Goal: Transaction & Acquisition: Purchase product/service

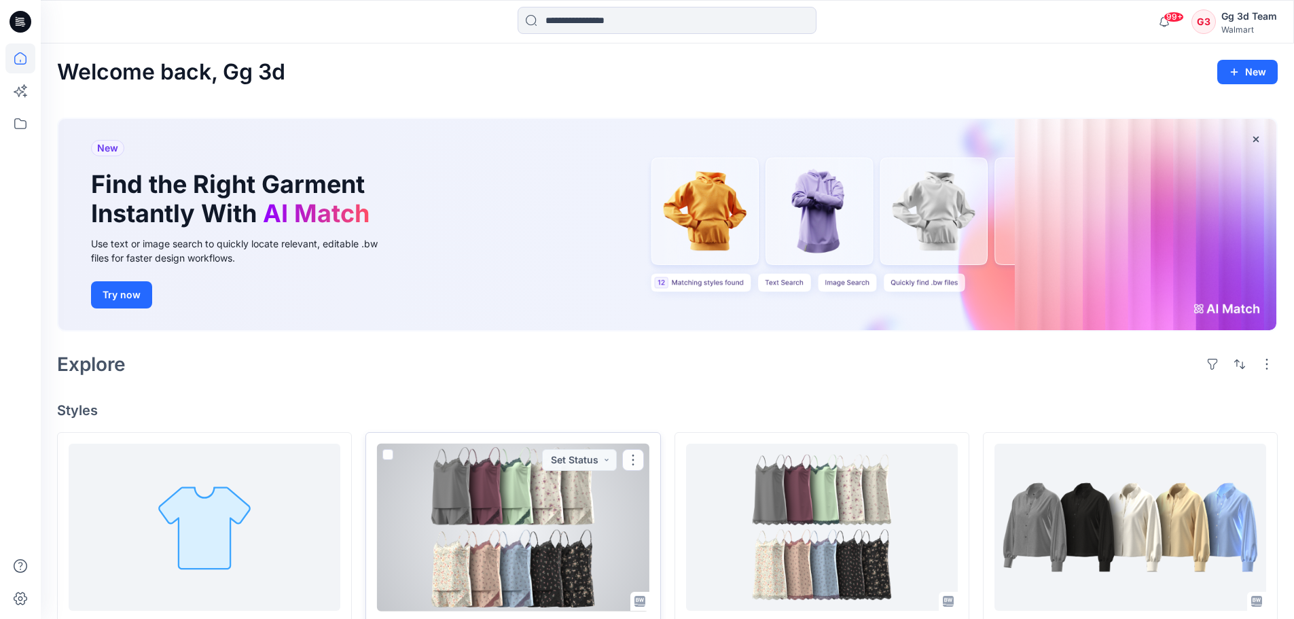
scroll to position [272, 0]
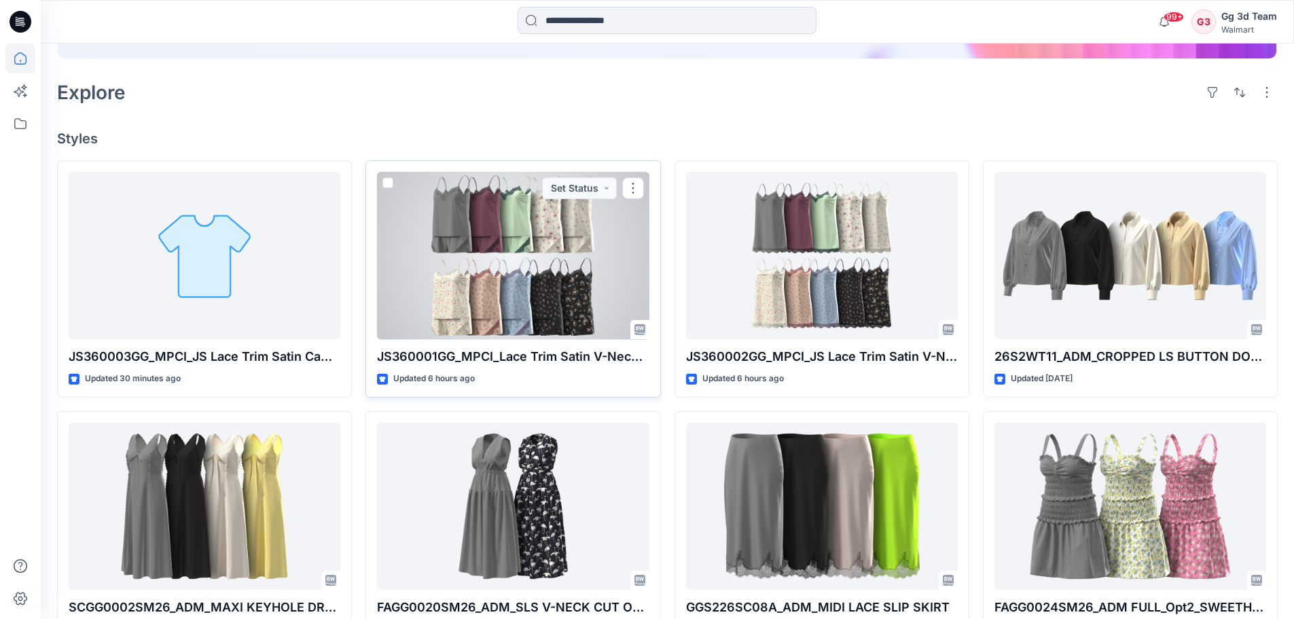
click at [587, 269] on div at bounding box center [513, 256] width 272 height 168
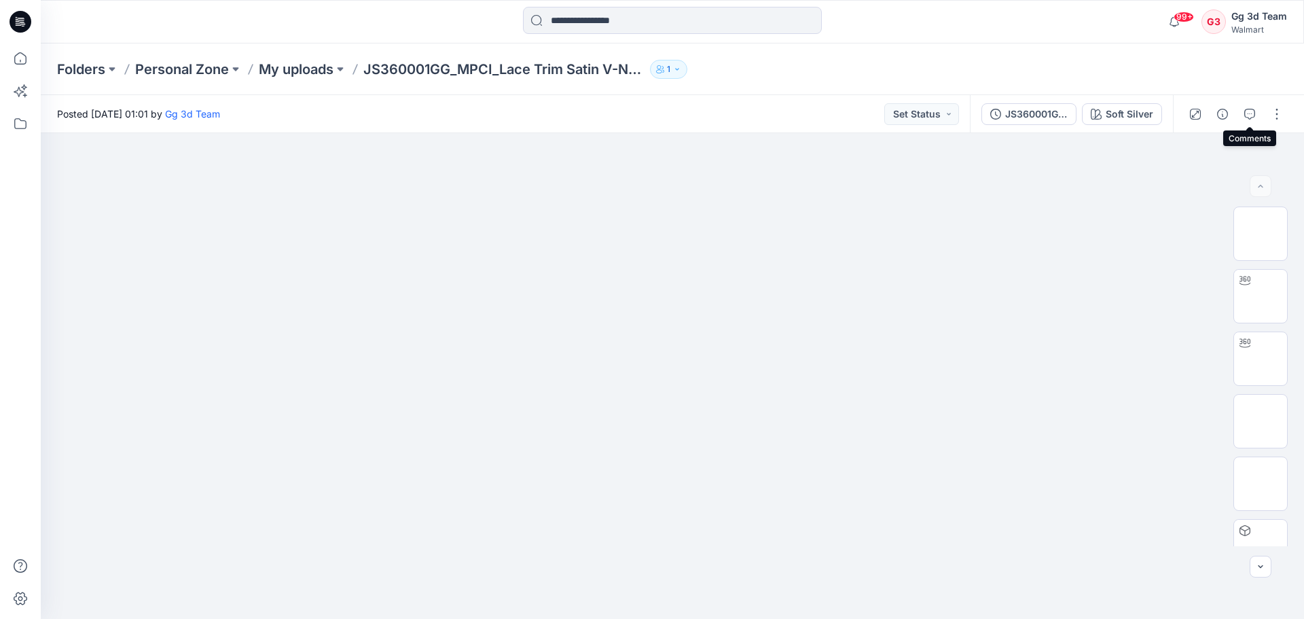
click at [1264, 118] on div at bounding box center [1236, 114] width 126 height 38
click at [1275, 118] on button "button" at bounding box center [1277, 114] width 22 height 22
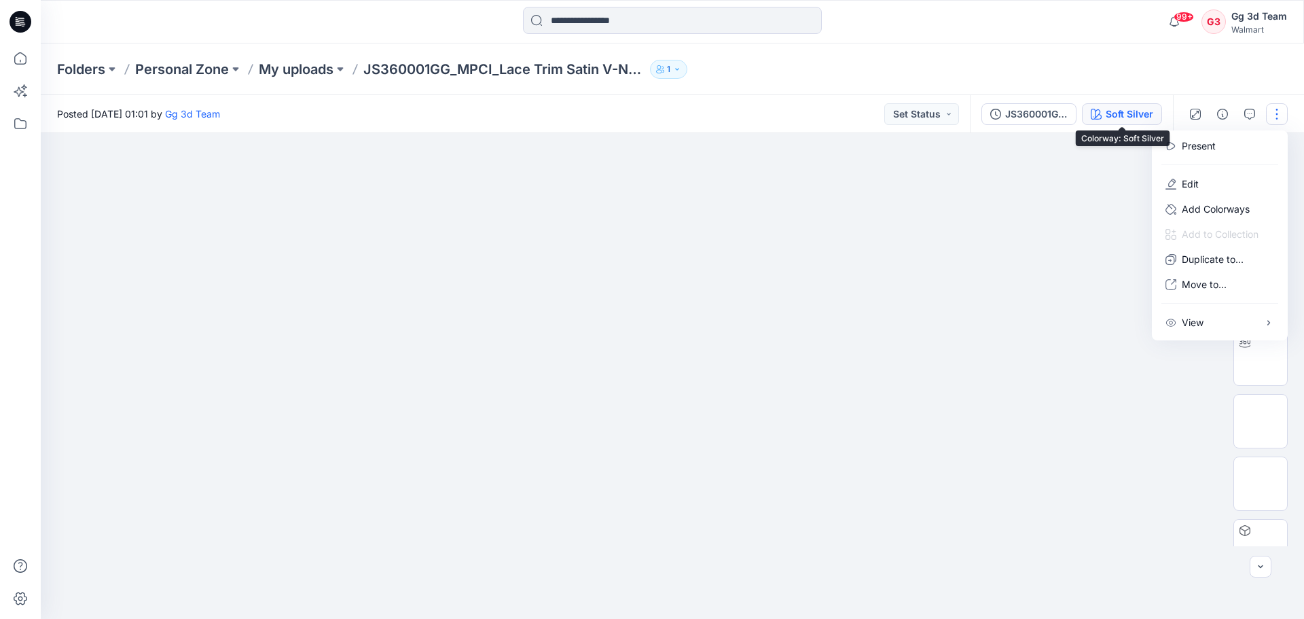
click at [1129, 114] on div "Soft Silver" at bounding box center [1129, 114] width 48 height 15
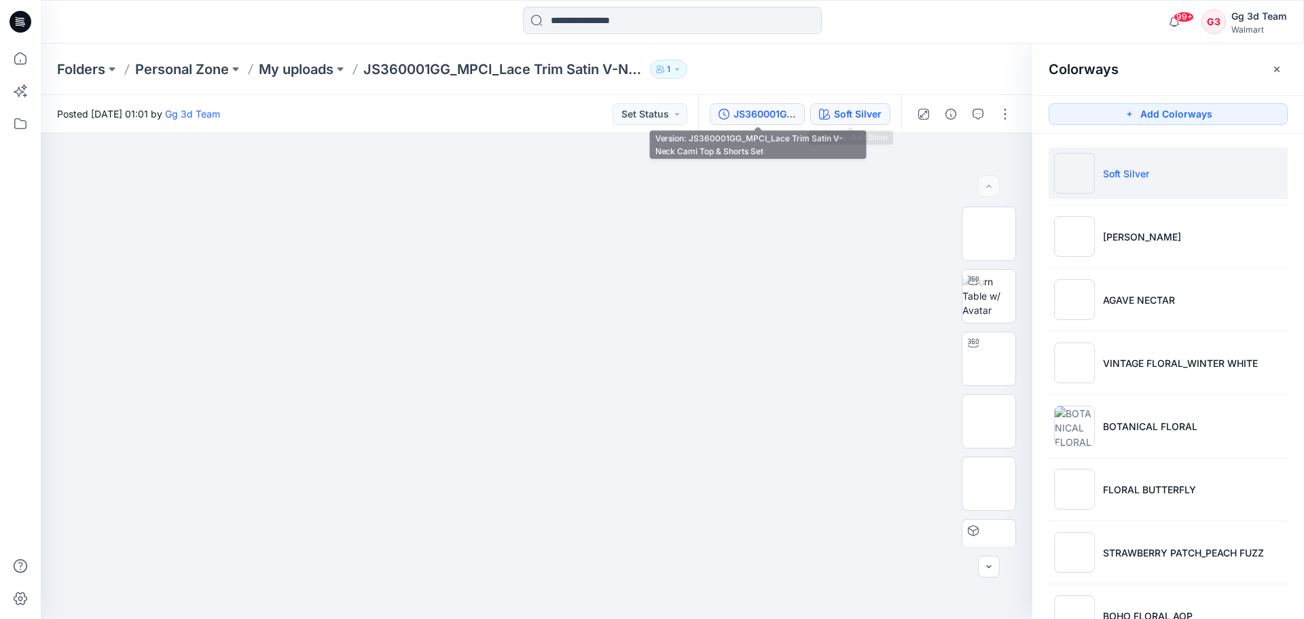
click at [765, 115] on div "JS360001GG_MPCI_Lace Trim Satin V-Neck Cami Top & Shorts Set" at bounding box center [764, 114] width 62 height 15
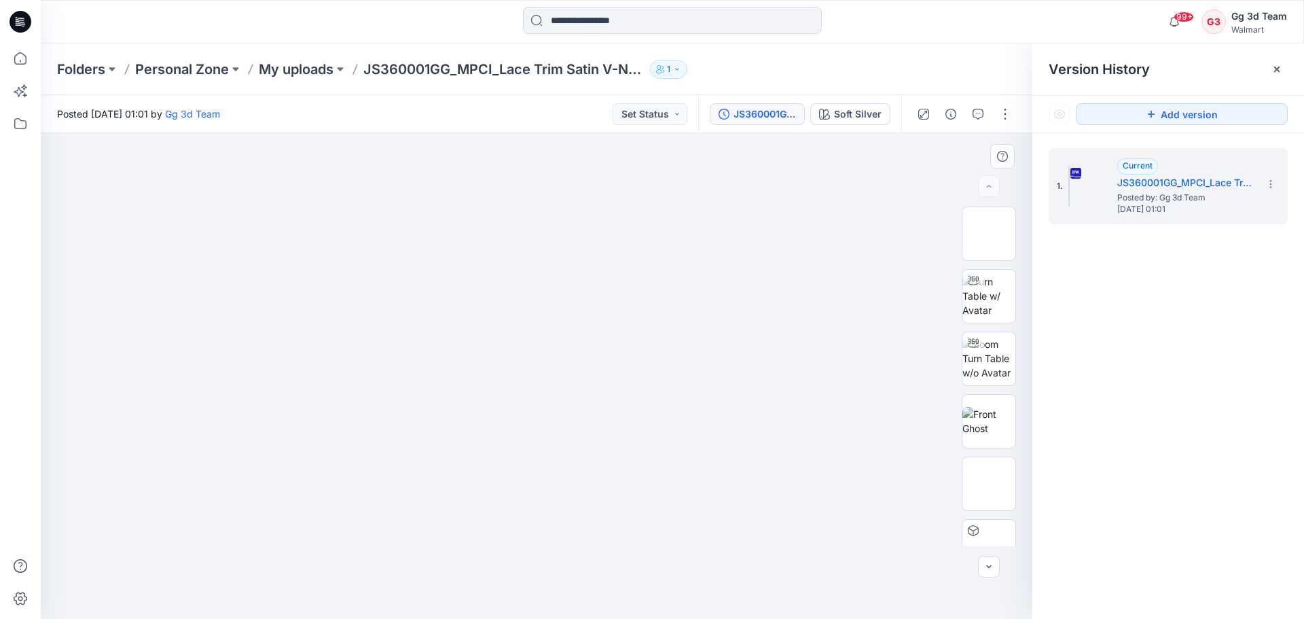
click at [862, 172] on img at bounding box center [536, 172] width 679 height 0
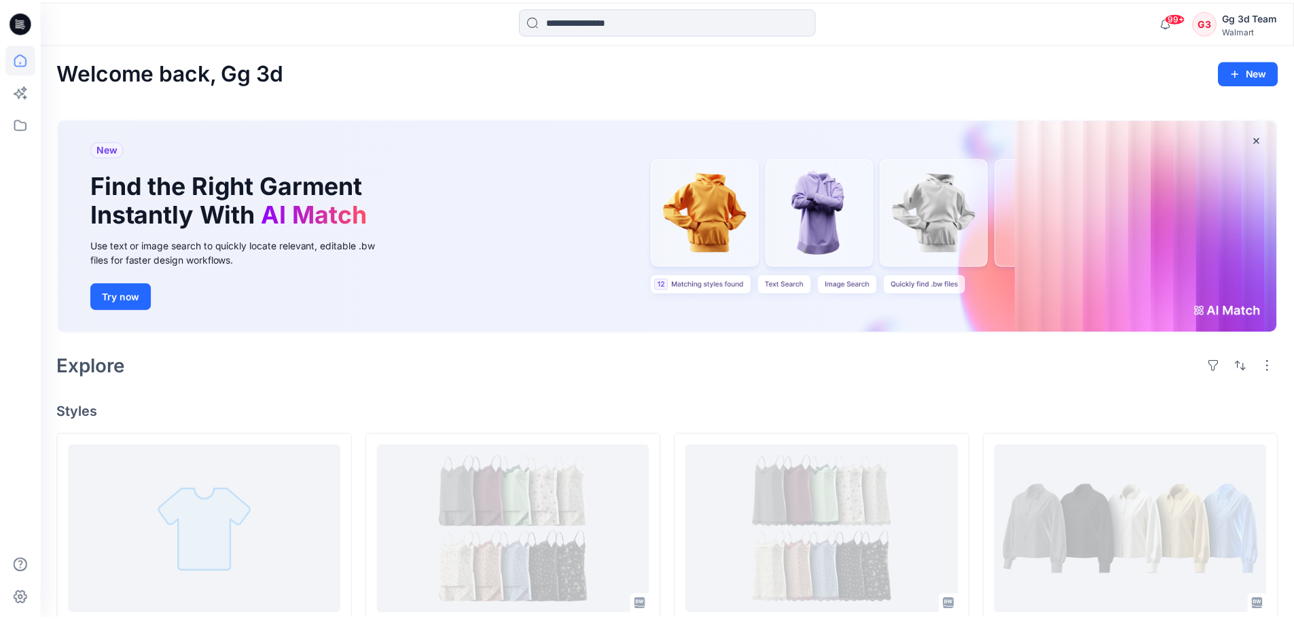
scroll to position [272, 0]
